Goal: Information Seeking & Learning: Find specific fact

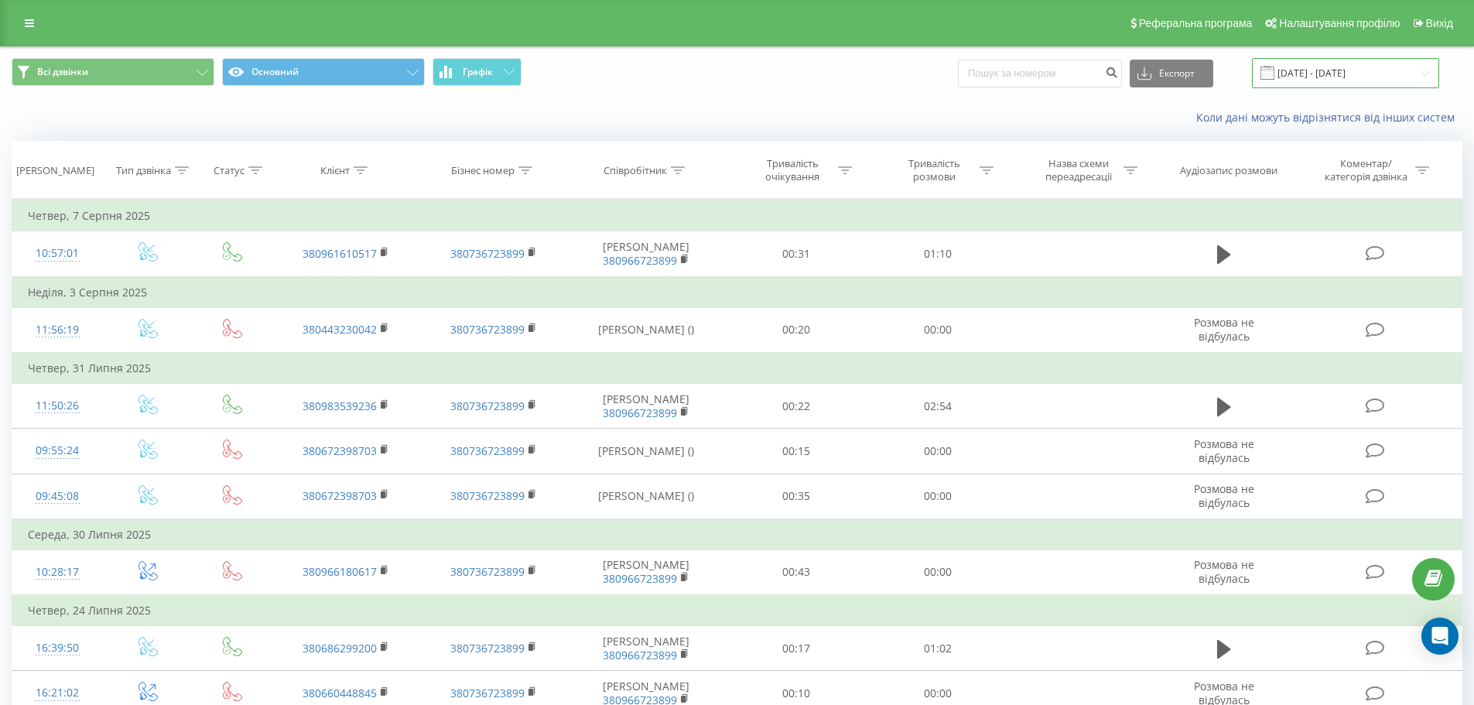
click at [1430, 71] on input "[DATE] - [DATE]" at bounding box center [1345, 73] width 187 height 30
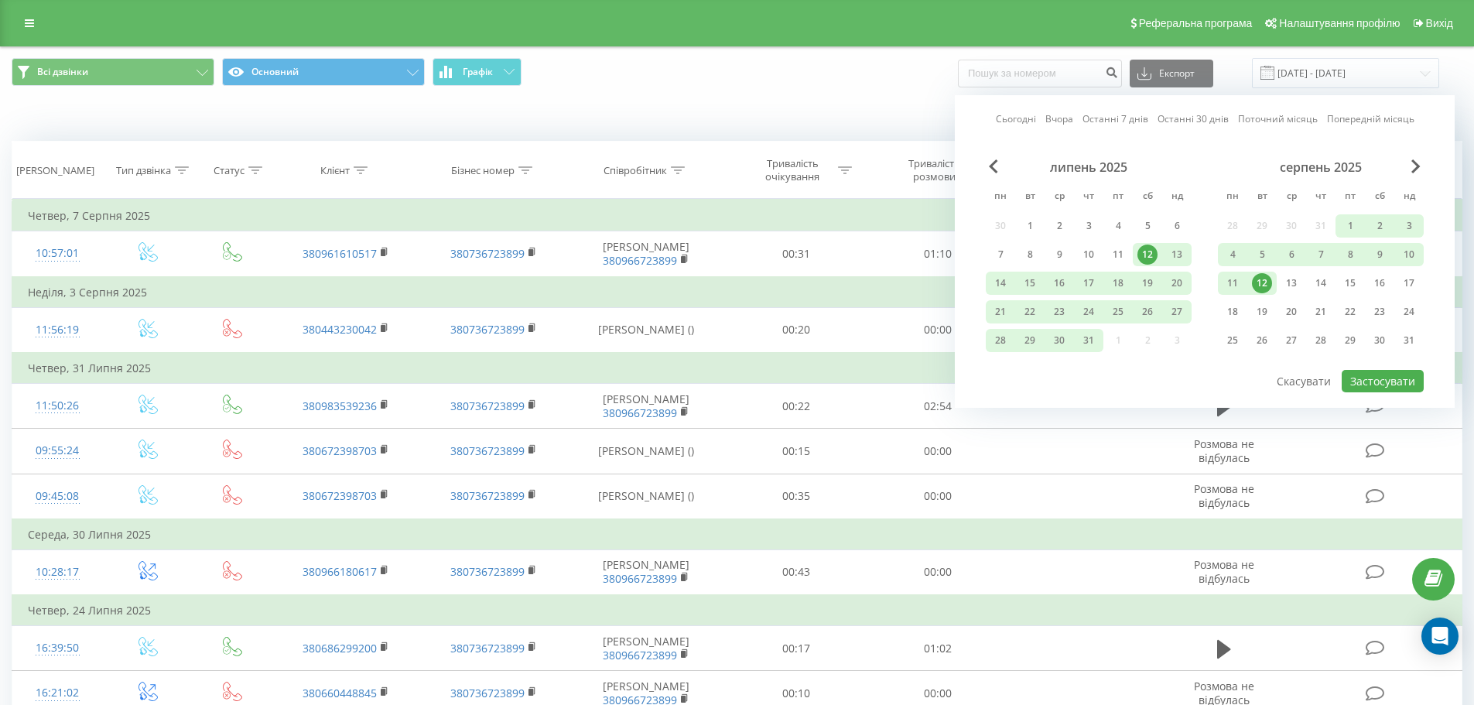
click at [1012, 122] on link "Сьогодні" at bounding box center [1016, 118] width 40 height 15
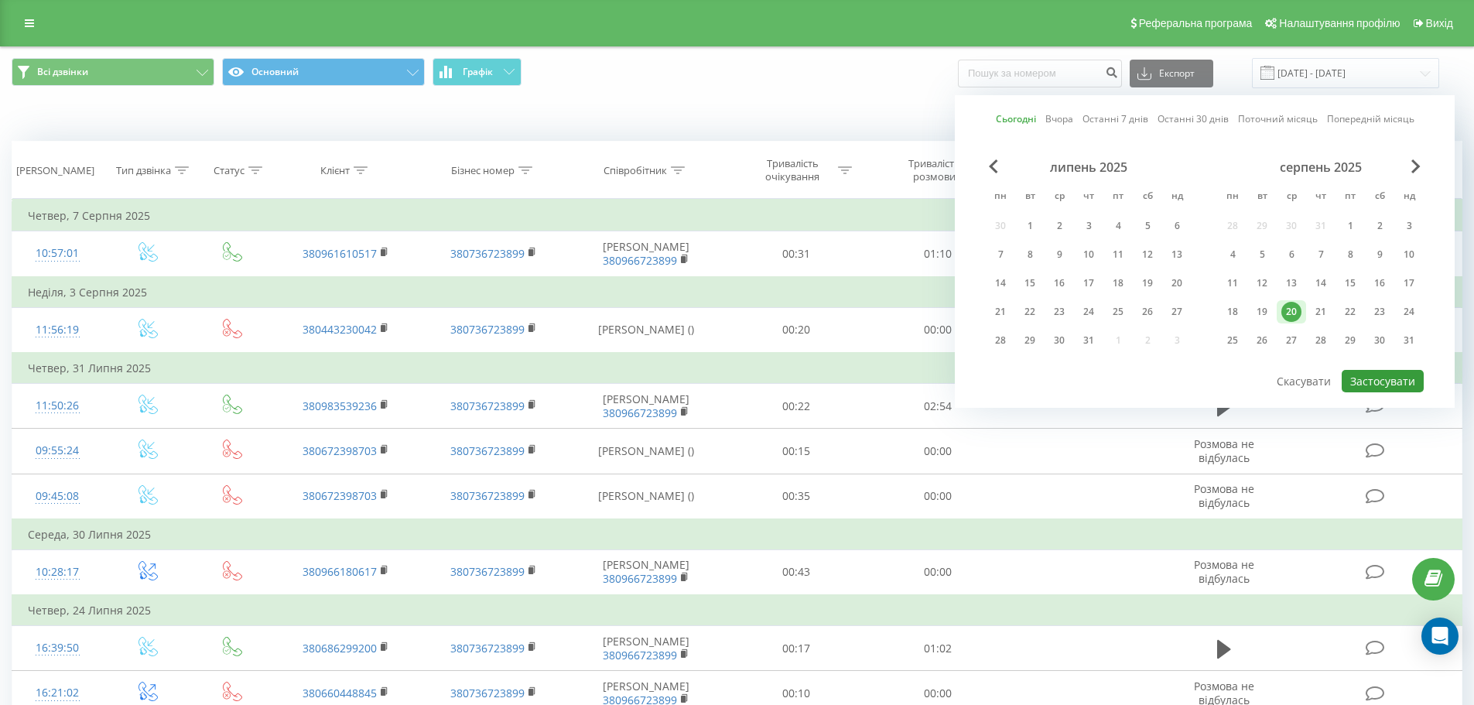
click at [1392, 371] on button "Застосувати" at bounding box center [1383, 381] width 82 height 22
type input "[DATE] - [DATE]"
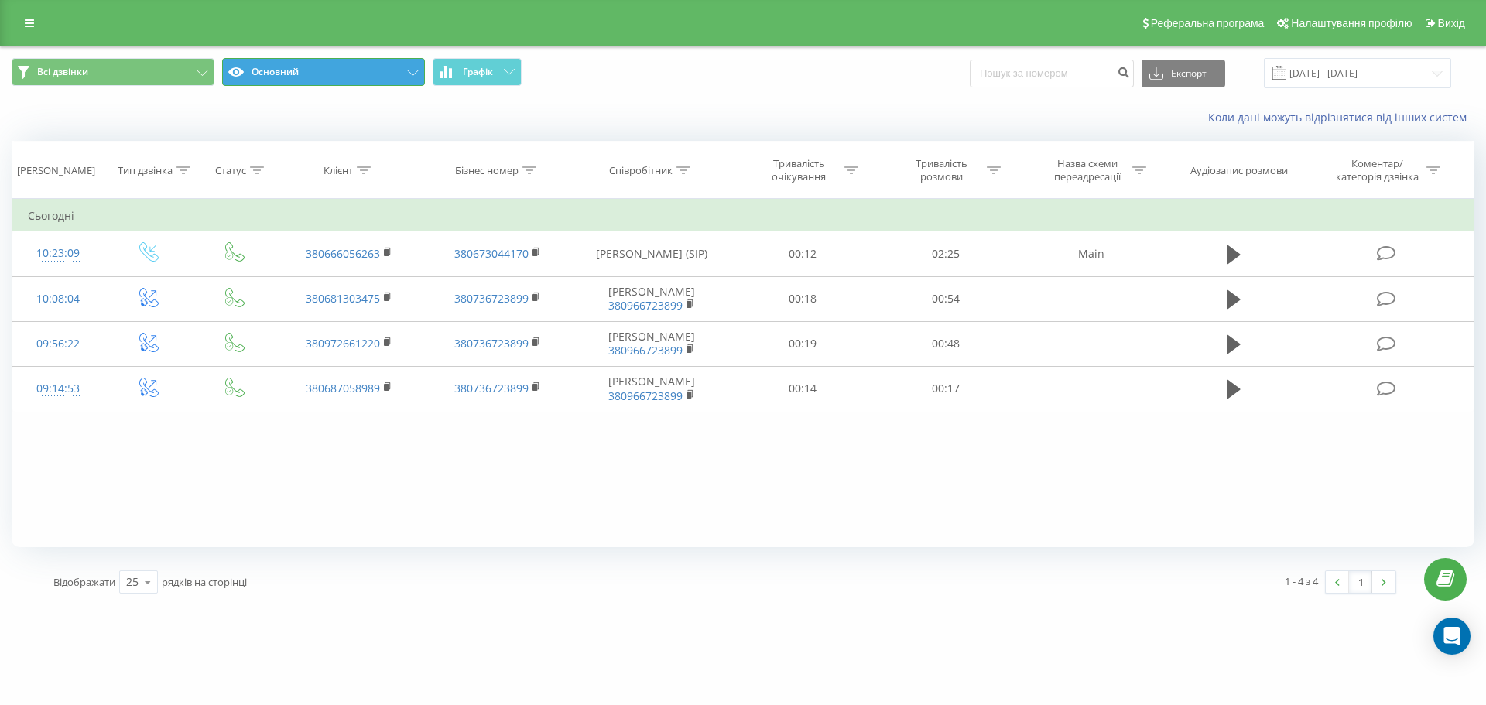
click at [413, 71] on icon at bounding box center [413, 73] width 12 height 6
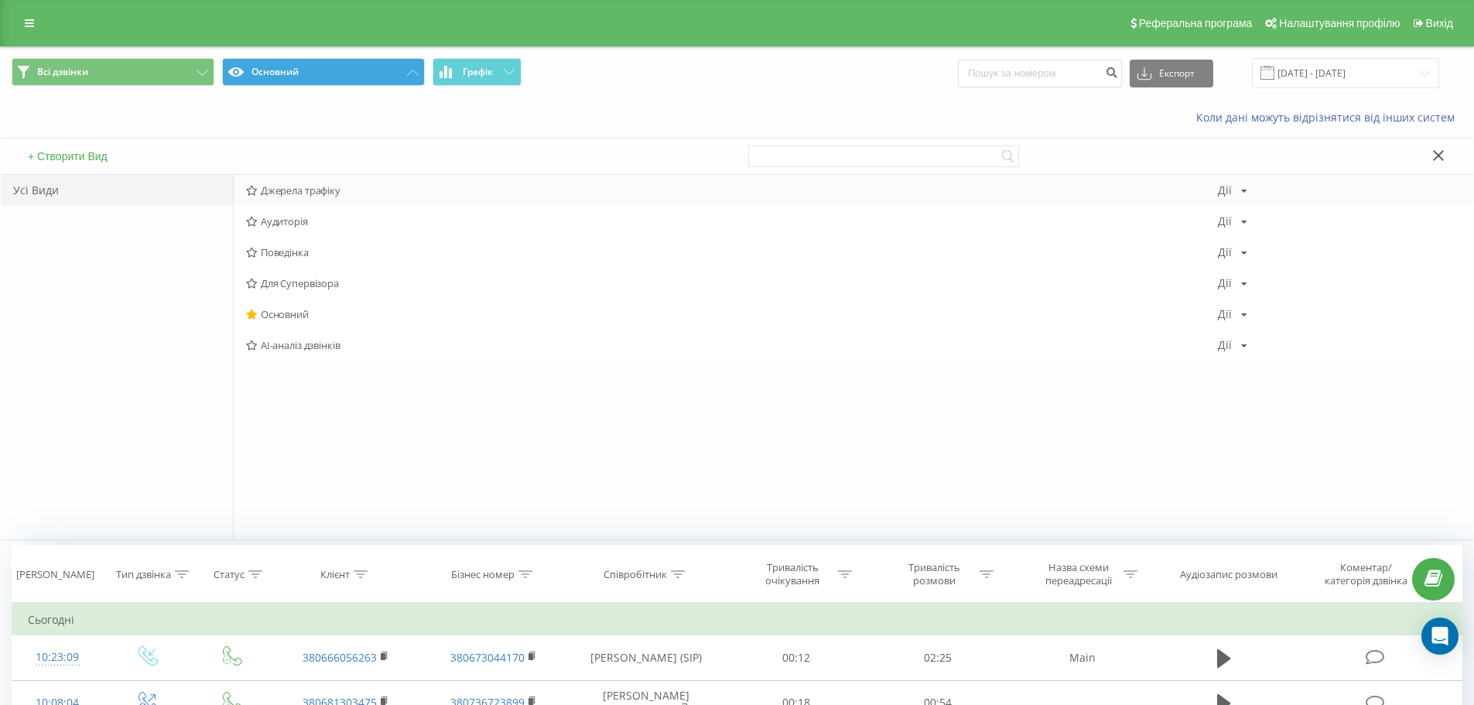
click at [327, 192] on span "Джерела трафіку" at bounding box center [732, 190] width 972 height 11
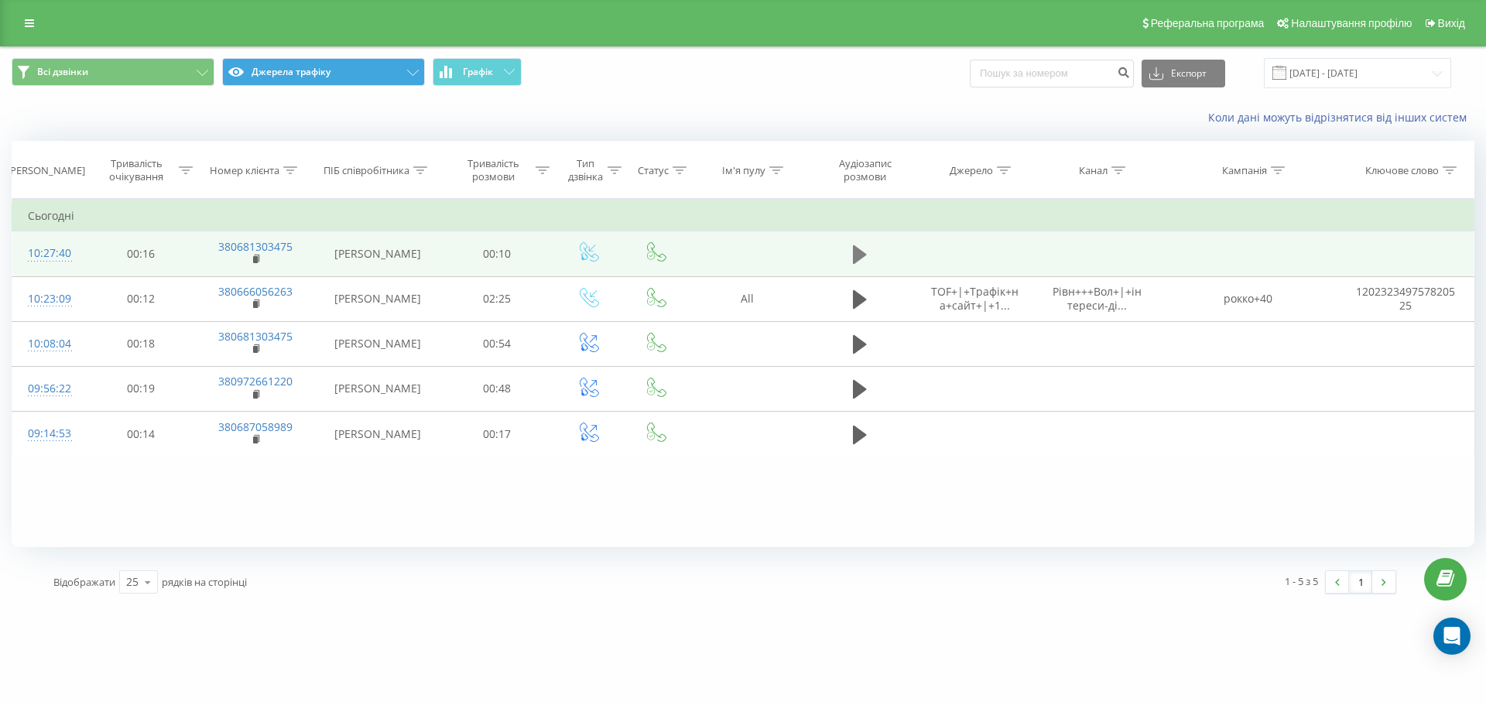
click at [864, 256] on icon at bounding box center [860, 254] width 14 height 19
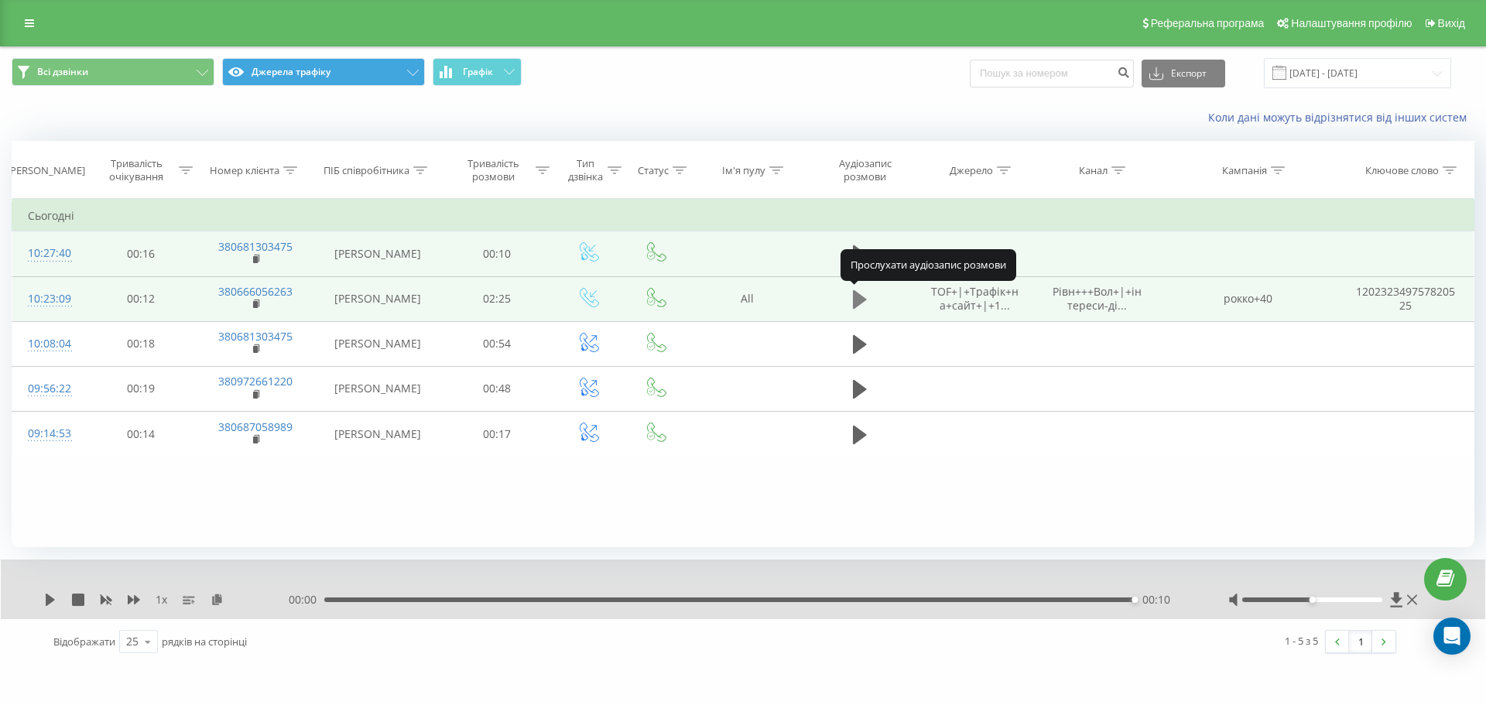
click at [855, 299] on icon at bounding box center [860, 299] width 14 height 19
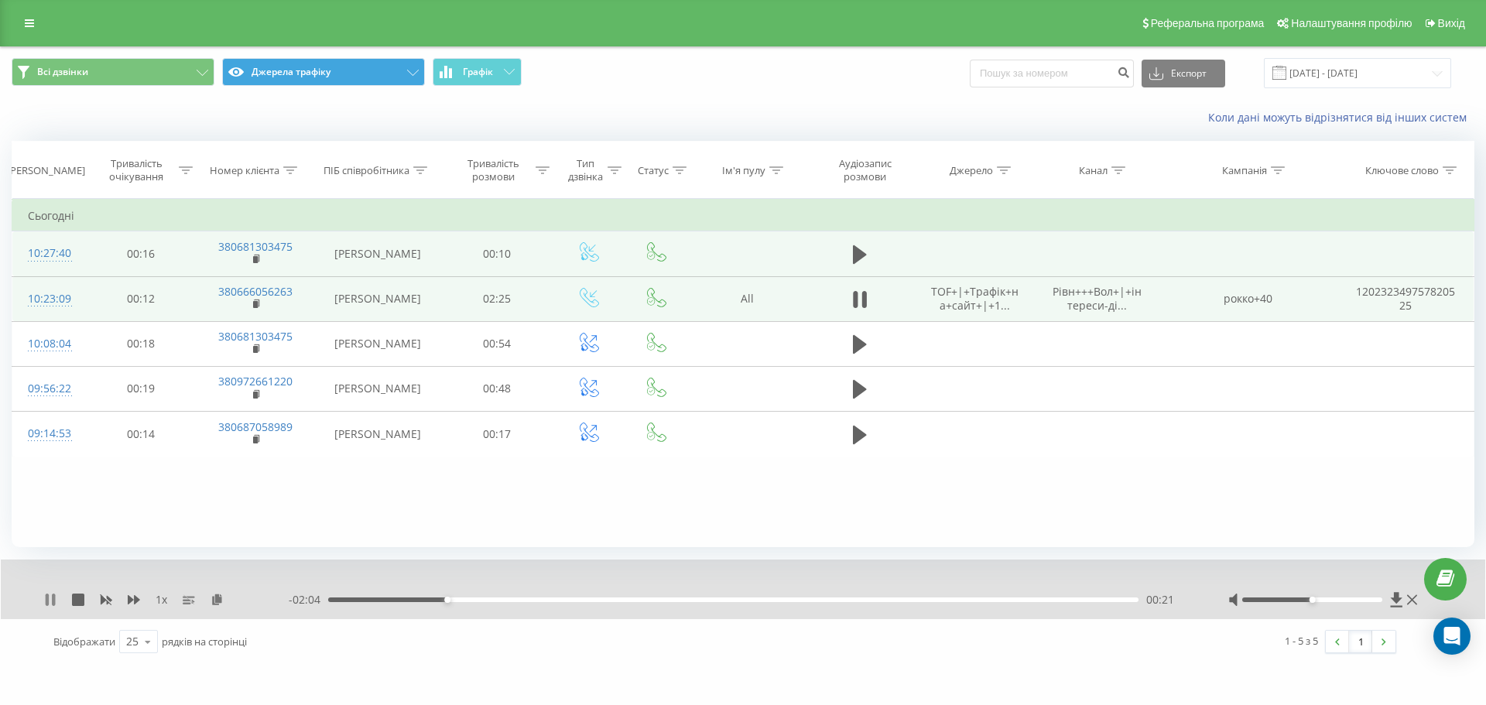
click at [53, 595] on icon at bounding box center [53, 600] width 3 height 12
click at [966, 298] on span "TOF+|+Трафік+на+сайт+|+1..." at bounding box center [974, 298] width 87 height 29
drag, startPoint x: 303, startPoint y: 290, endPoint x: 217, endPoint y: 289, distance: 85.1
click at [217, 289] on td "380666056263" at bounding box center [256, 298] width 118 height 45
copy link "380666056263"
